Goal: Transaction & Acquisition: Subscribe to service/newsletter

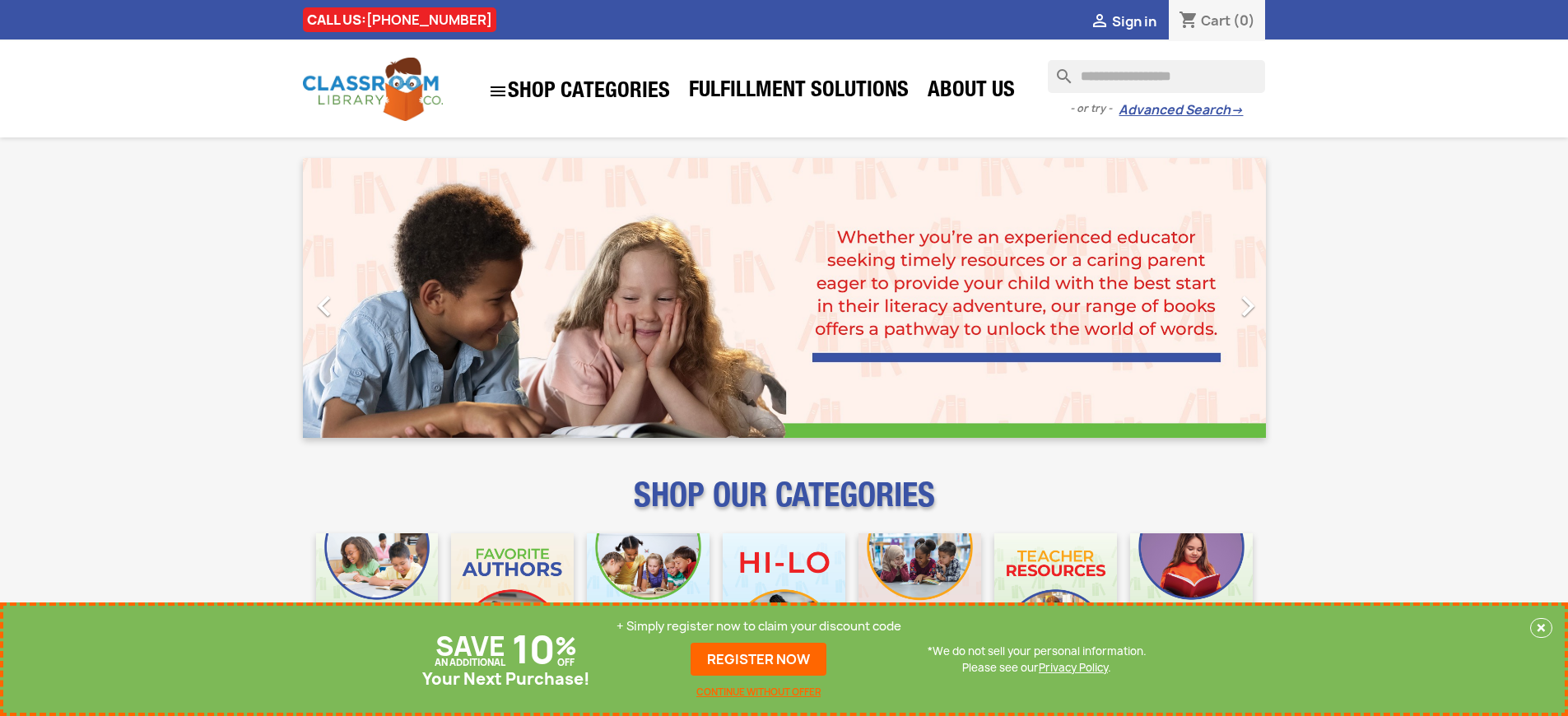
click at [759, 626] on p "+ Simply register now to claim your discount code" at bounding box center [759, 626] width 285 height 16
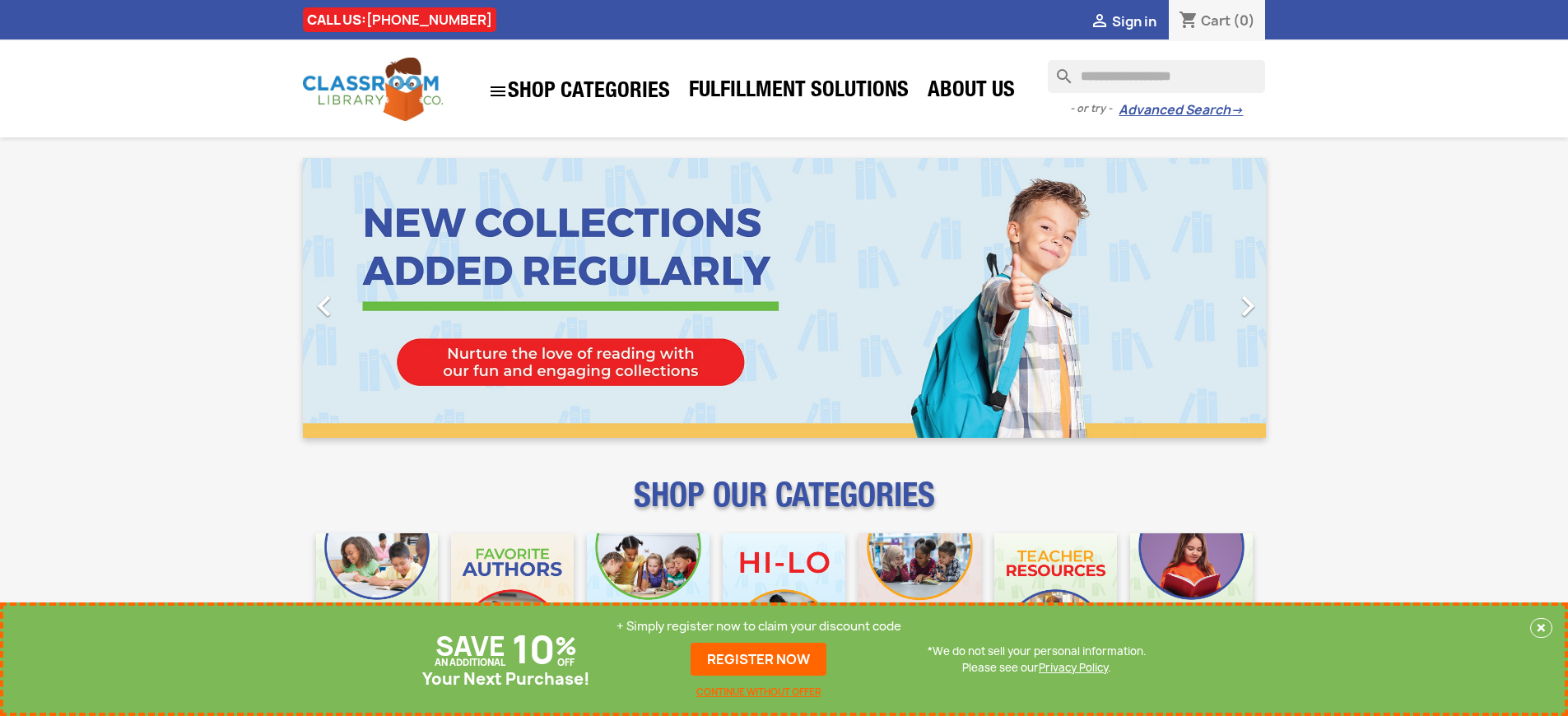
click at [759, 626] on p "+ Simply register now to claim your discount code" at bounding box center [759, 626] width 285 height 16
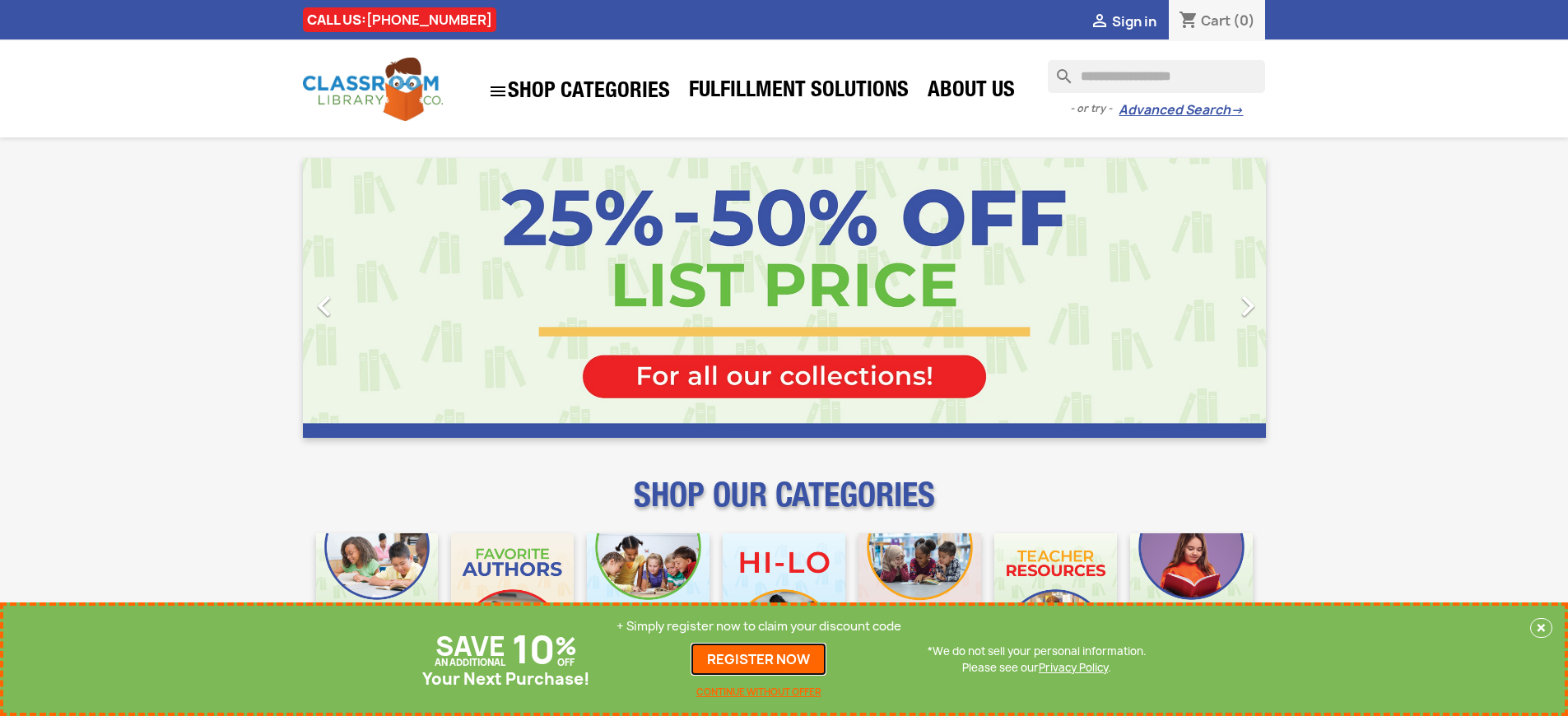
click at [759, 659] on link "REGISTER NOW" at bounding box center [758, 659] width 136 height 33
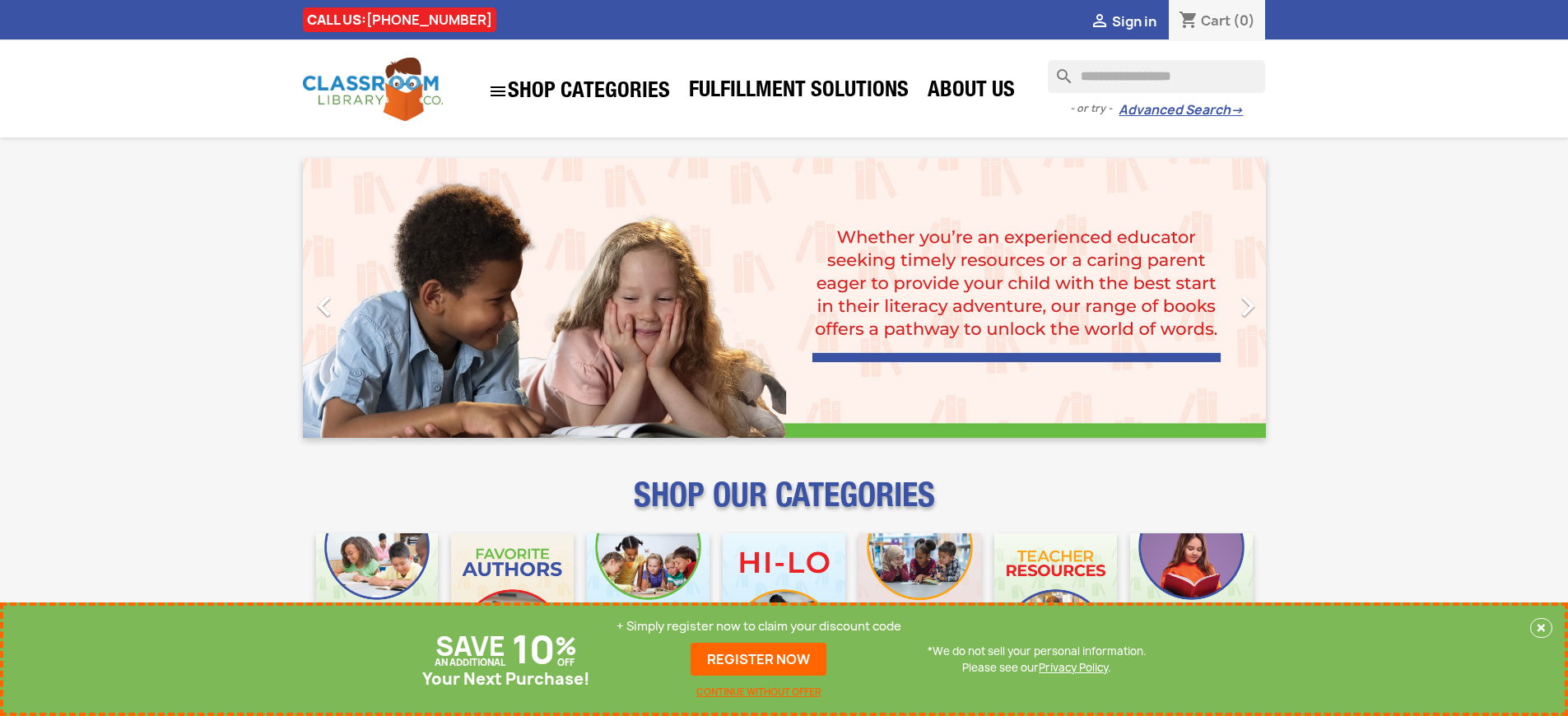
click at [759, 626] on p "+ Simply register now to claim your discount code" at bounding box center [759, 626] width 285 height 16
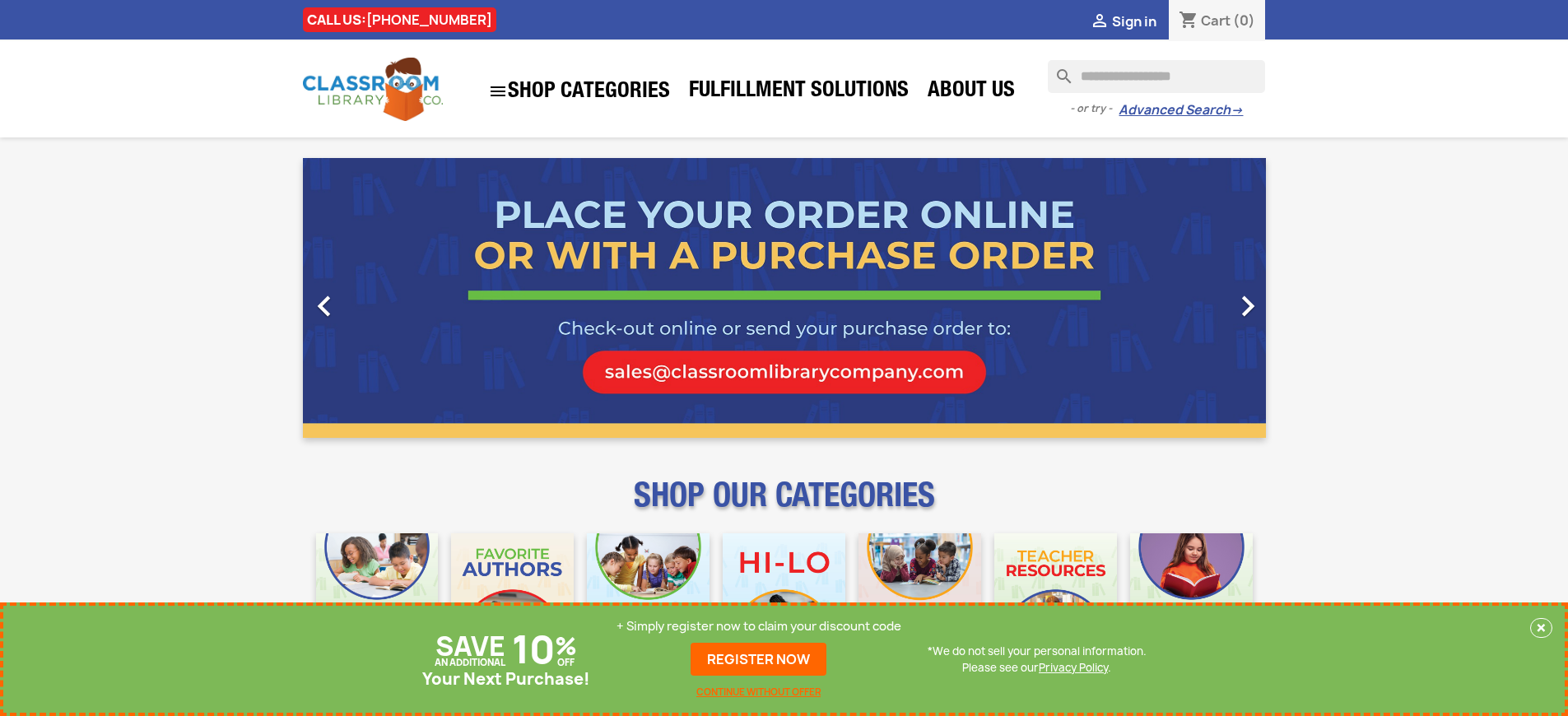
click at [759, 626] on p "+ Simply register now to claim your discount code" at bounding box center [759, 626] width 285 height 16
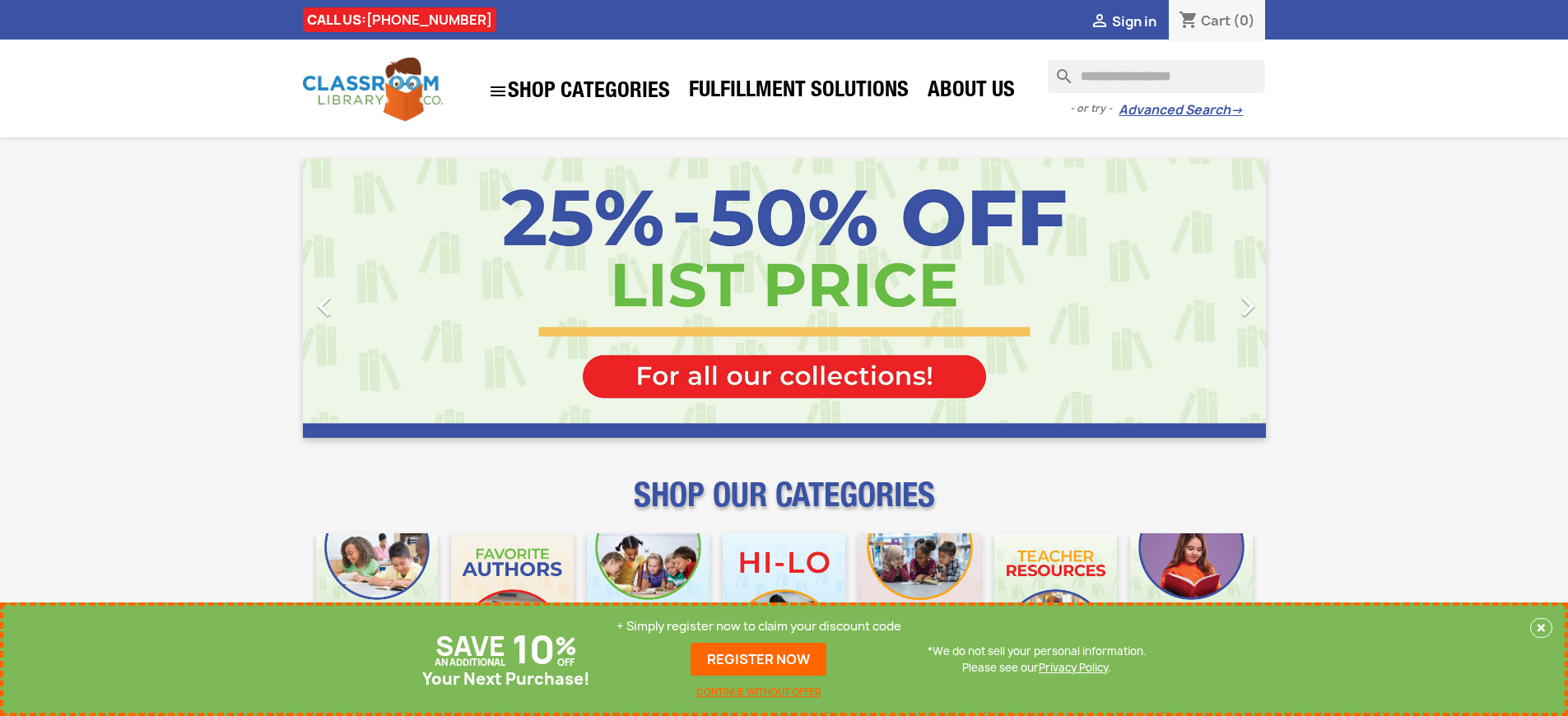
click at [759, 626] on p "+ Simply register now to claim your discount code" at bounding box center [759, 626] width 285 height 16
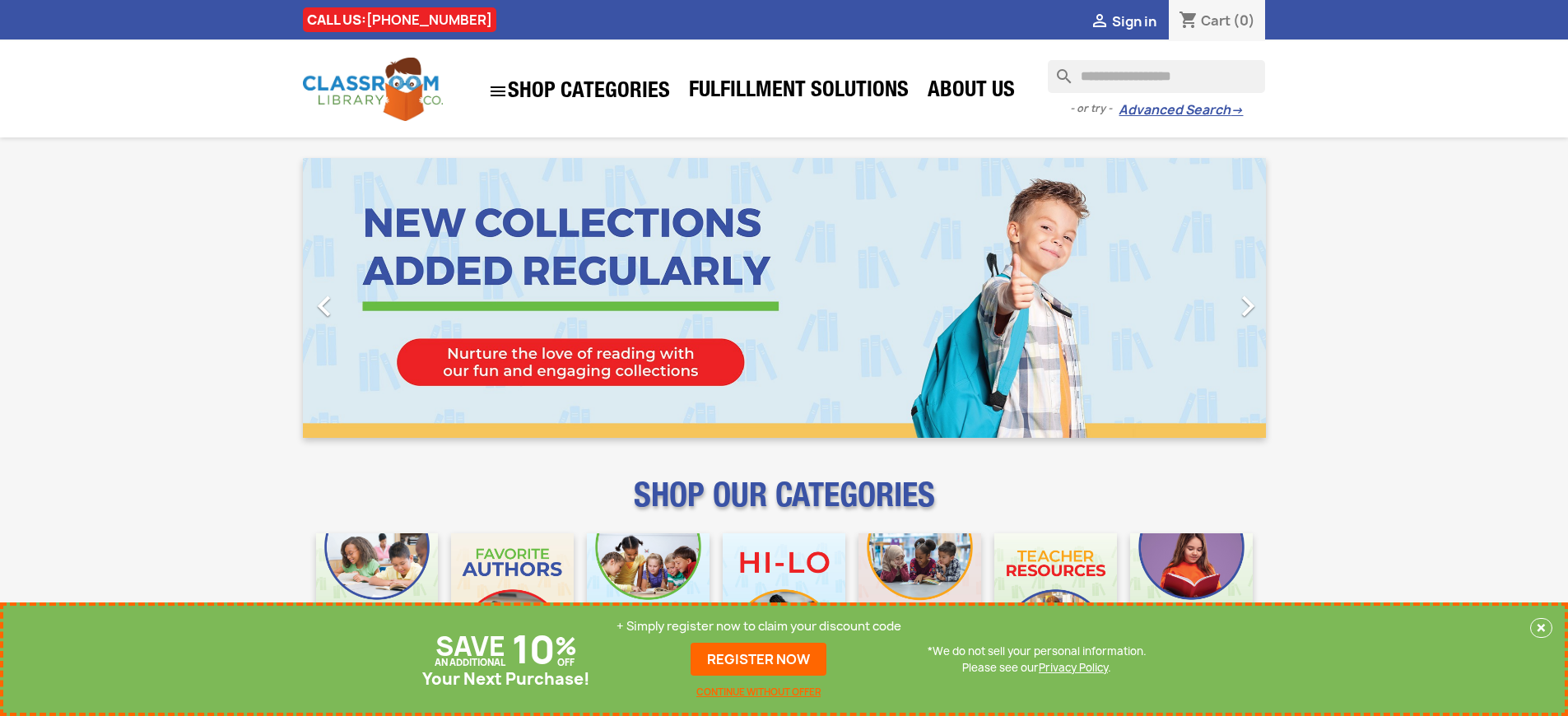
click at [759, 626] on p "+ Simply register now to claim your discount code" at bounding box center [759, 626] width 285 height 16
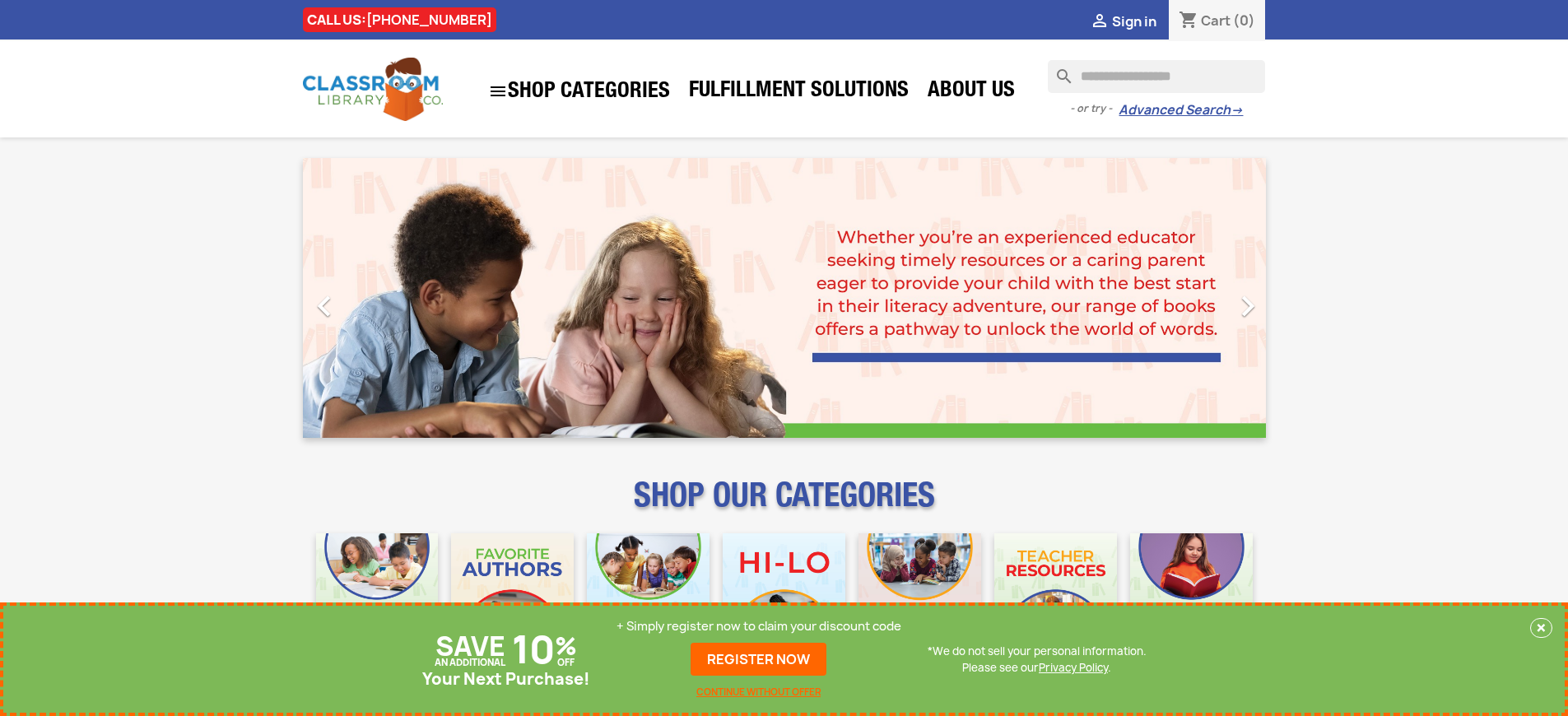
click at [759, 626] on p "+ Simply register now to claim your discount code" at bounding box center [759, 626] width 285 height 16
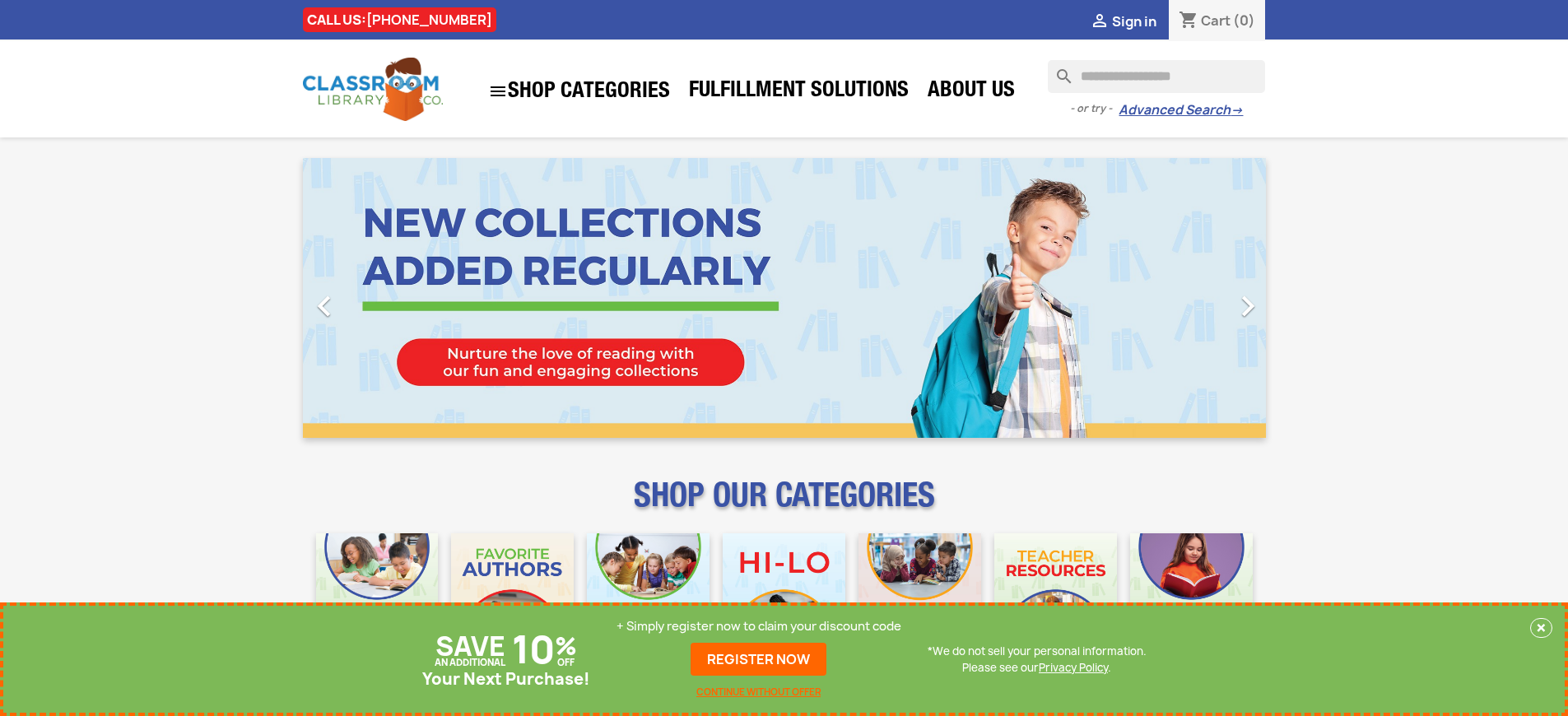
click at [759, 626] on p "+ Simply register now to claim your discount code" at bounding box center [759, 626] width 285 height 16
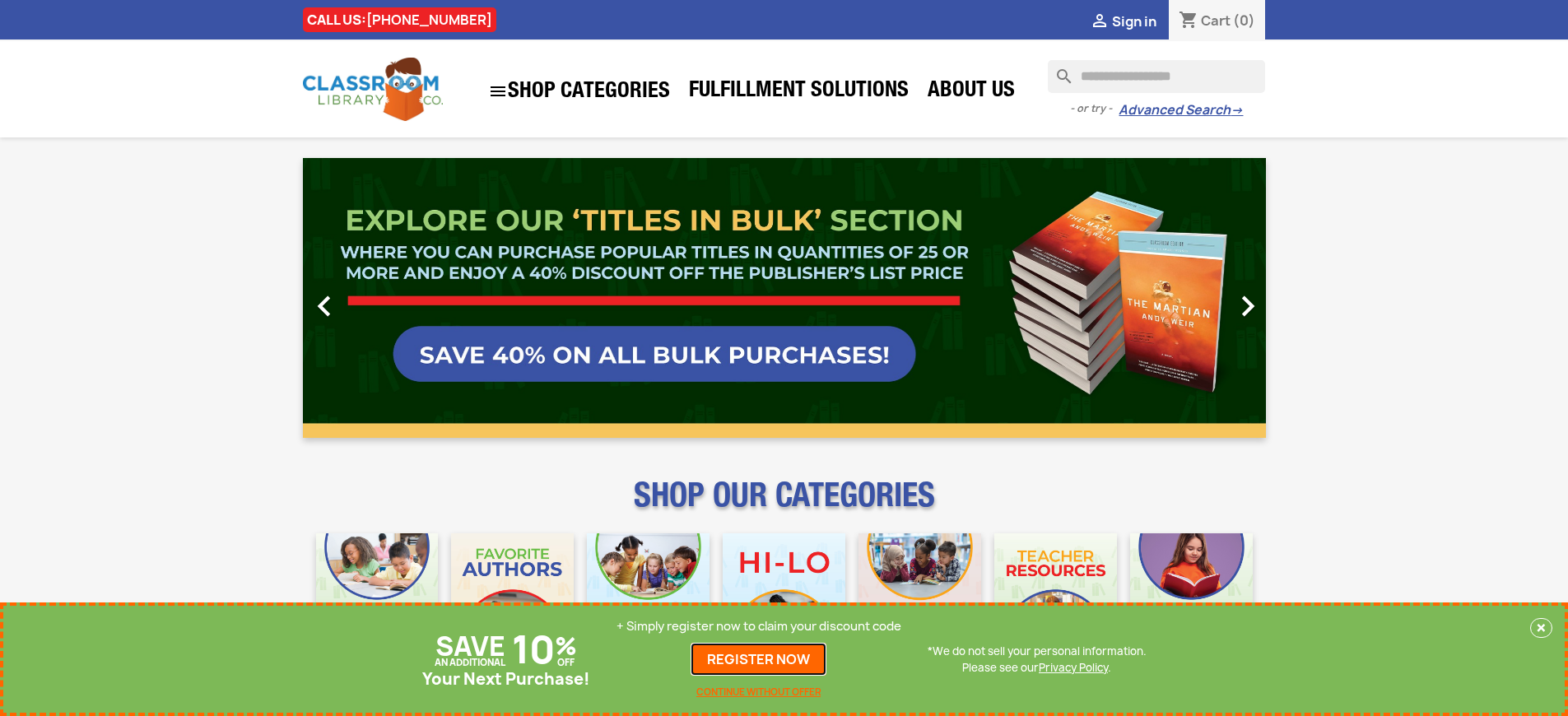
click at [759, 659] on link "REGISTER NOW" at bounding box center [758, 659] width 136 height 33
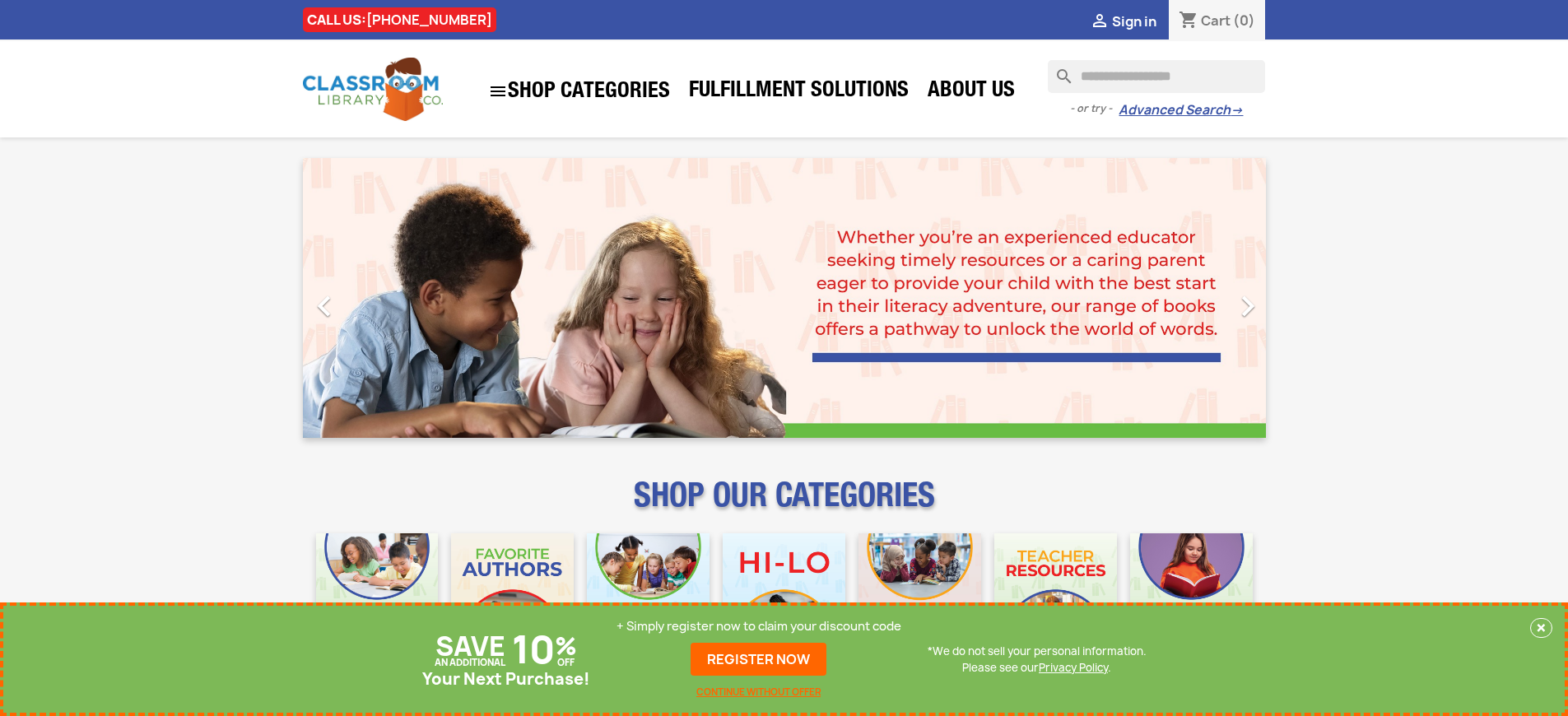
click at [759, 626] on p "+ Simply register now to claim your discount code" at bounding box center [759, 626] width 285 height 16
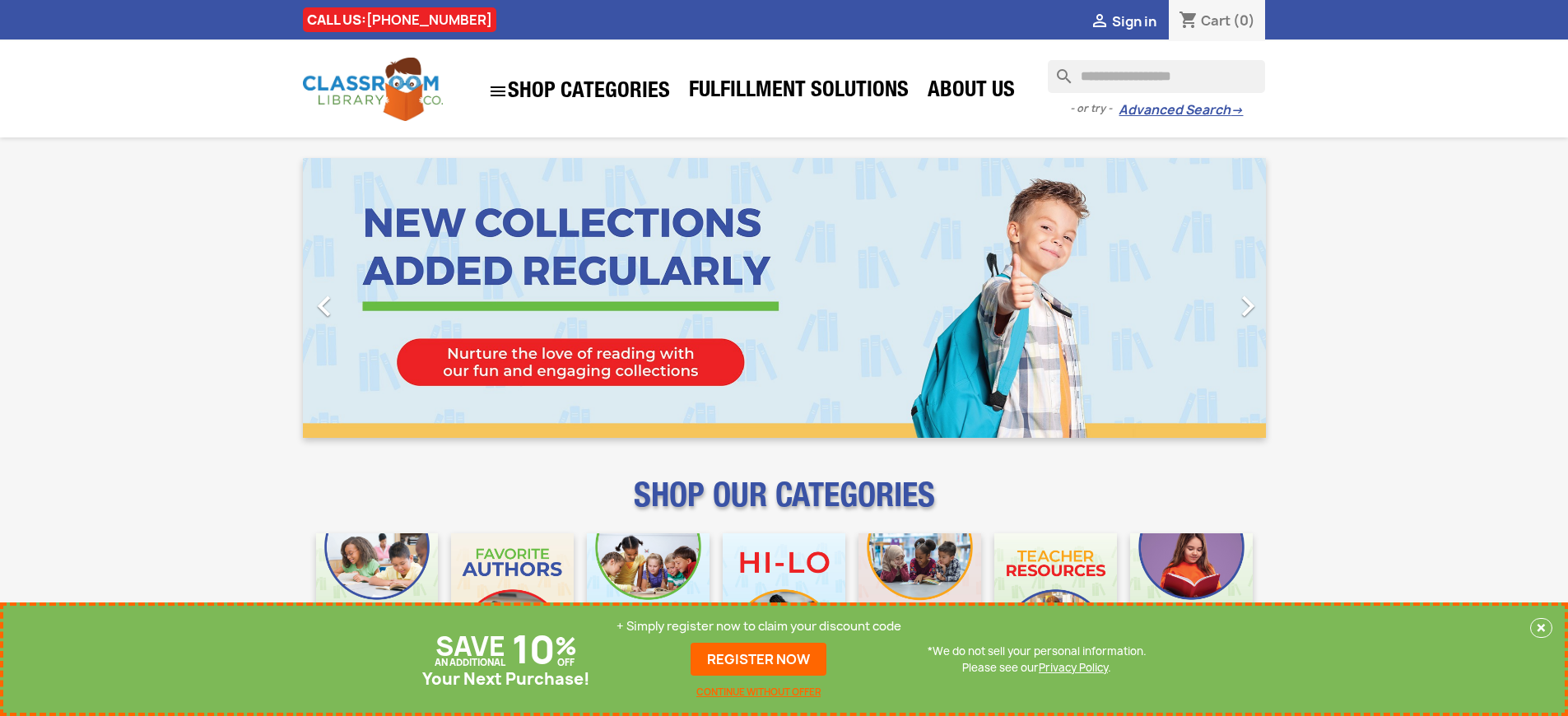
click at [759, 626] on p "+ Simply register now to claim your discount code" at bounding box center [759, 626] width 285 height 16
click at [759, 659] on link "REGISTER NOW" at bounding box center [758, 659] width 136 height 33
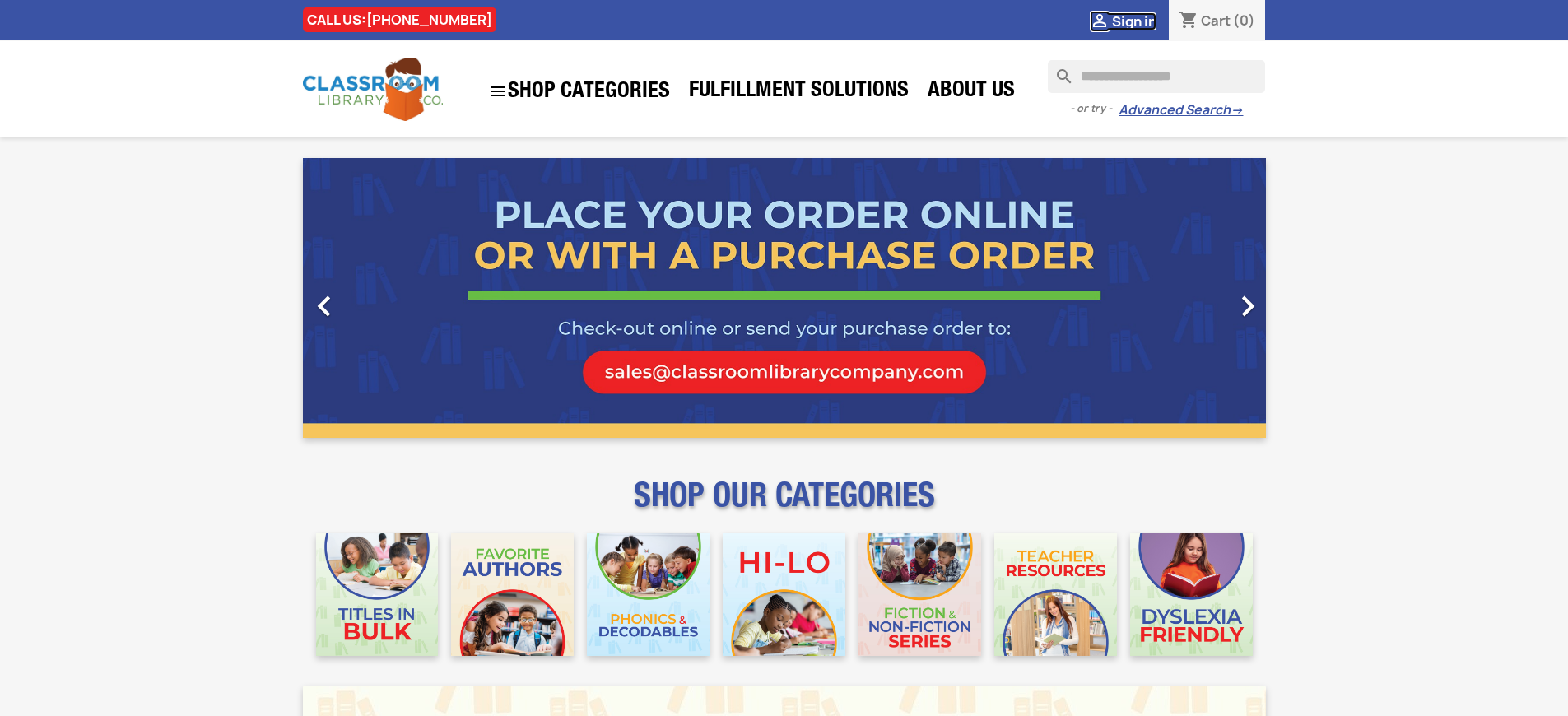
click at [1134, 21] on span "Sign in" at bounding box center [1135, 21] width 44 height 18
